Goal: Task Accomplishment & Management: Manage account settings

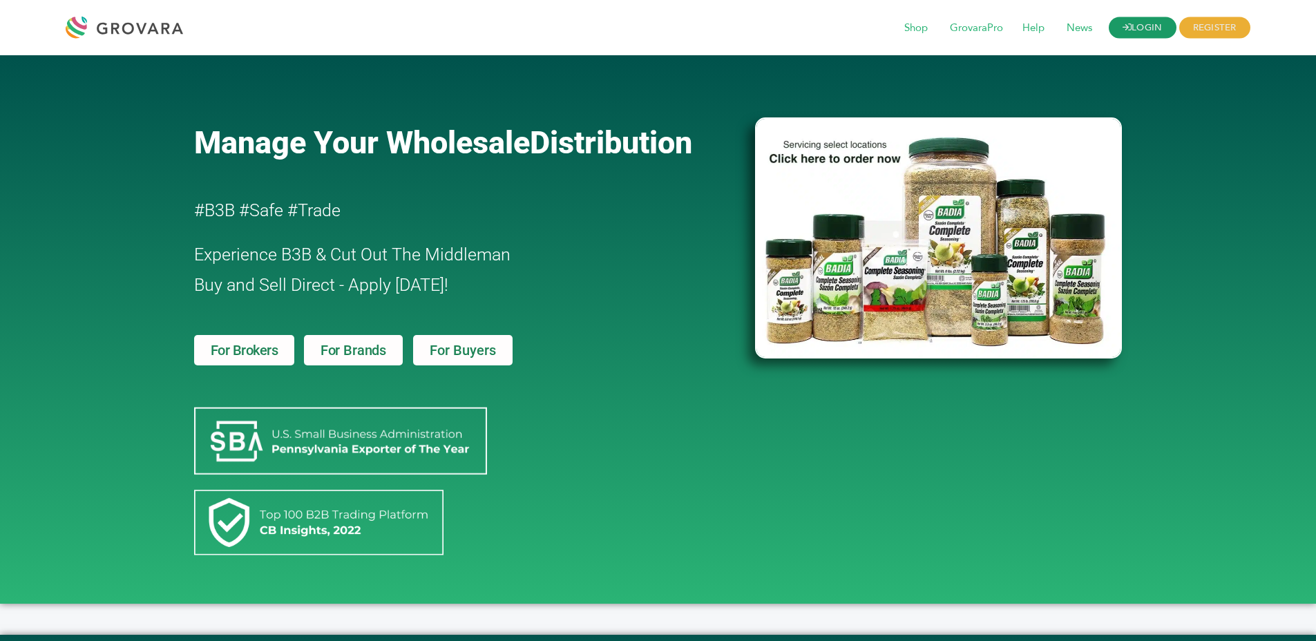
click at [1122, 23] on icon at bounding box center [1126, 27] width 9 height 9
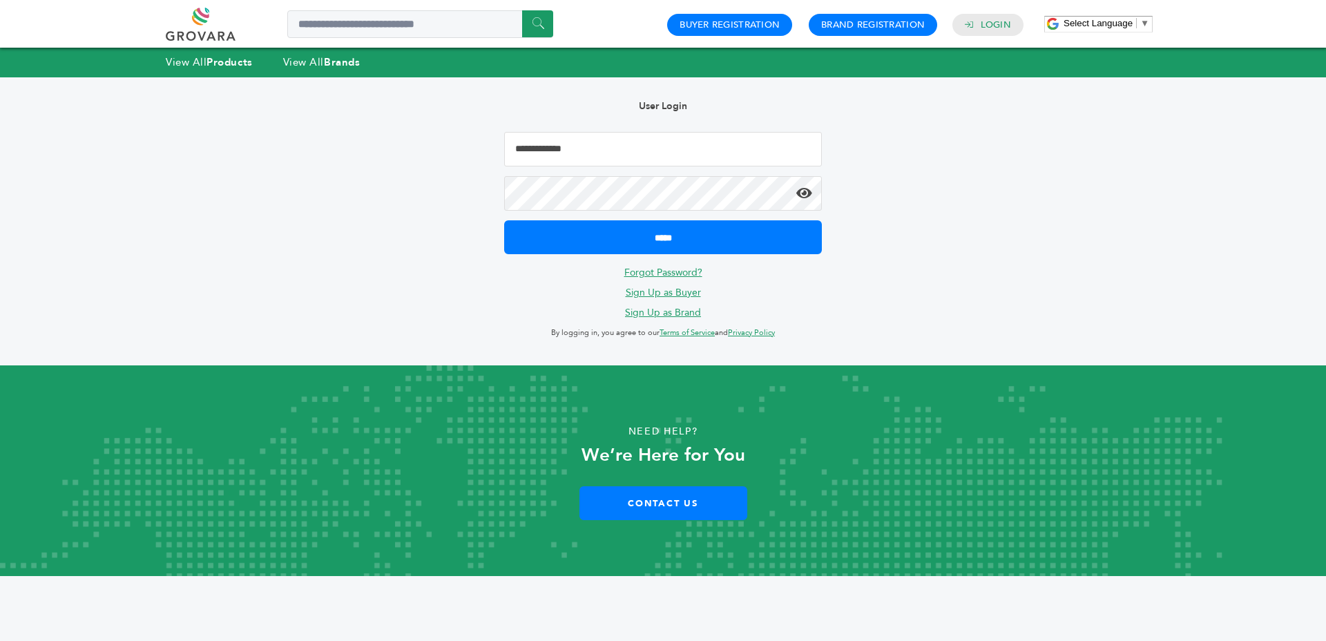
click at [692, 144] on input "Email Address" at bounding box center [663, 149] width 318 height 35
type input "**********"
